Goal: Navigation & Orientation: Find specific page/section

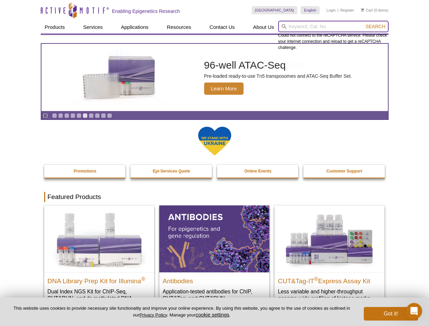
click at [333, 26] on input "search" at bounding box center [333, 27] width 110 height 12
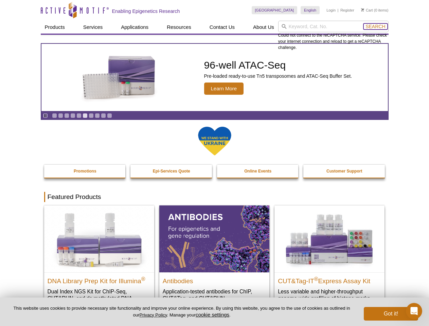
click at [375, 26] on span "Search" at bounding box center [375, 26] width 20 height 5
click at [45, 115] on icon "Pause" at bounding box center [45, 115] width 4 height 4
click at [54, 115] on link "Go to slide 1" at bounding box center [54, 115] width 5 height 5
click at [60, 115] on link "Go to slide 2" at bounding box center [60, 115] width 5 height 5
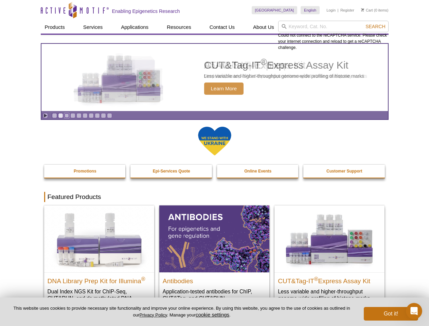
click at [67, 115] on link "Go to slide 3" at bounding box center [66, 115] width 5 height 5
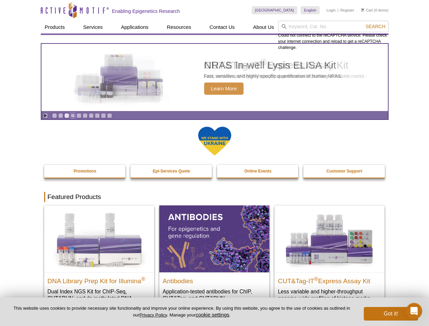
click at [73, 115] on link "Go to slide 4" at bounding box center [72, 115] width 5 height 5
click at [79, 115] on link "Go to slide 5" at bounding box center [78, 115] width 5 height 5
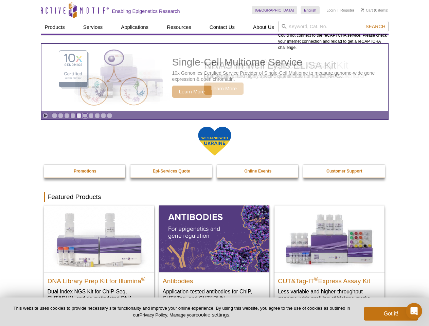
click at [85, 115] on link "Go to slide 6" at bounding box center [85, 115] width 5 height 5
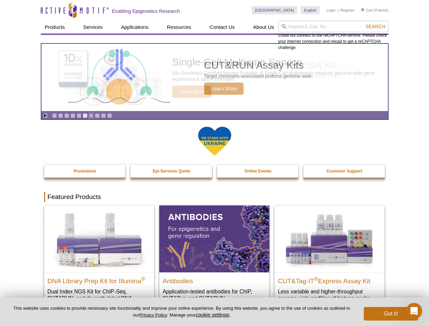
click at [91, 115] on link "Go to slide 7" at bounding box center [91, 115] width 5 height 5
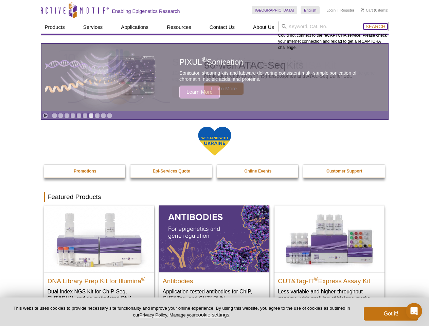
click at [375, 26] on span "Search" at bounding box center [375, 26] width 20 height 5
